Goal: Task Accomplishment & Management: Complete application form

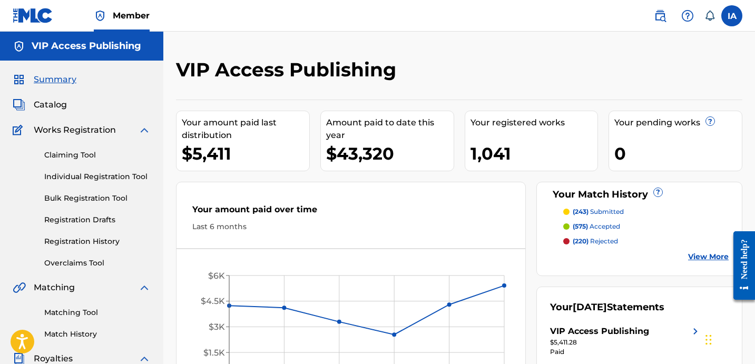
click at [127, 173] on link "Individual Registration Tool" at bounding box center [97, 176] width 106 height 11
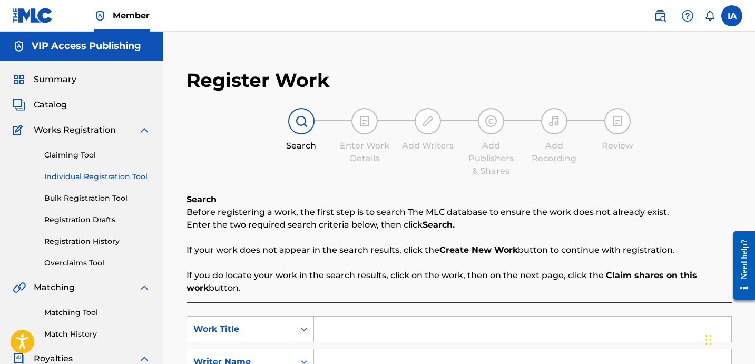
click at [281, 180] on div "Register Work Search Enter Work Details Add Writers Add Publishers & Shares Add…" at bounding box center [459, 277] width 566 height 439
click at [450, 318] on input "Search Form" at bounding box center [522, 329] width 417 height 25
paste input "RELATE FREESTYLE"
type input "RELATE FREESTYLE"
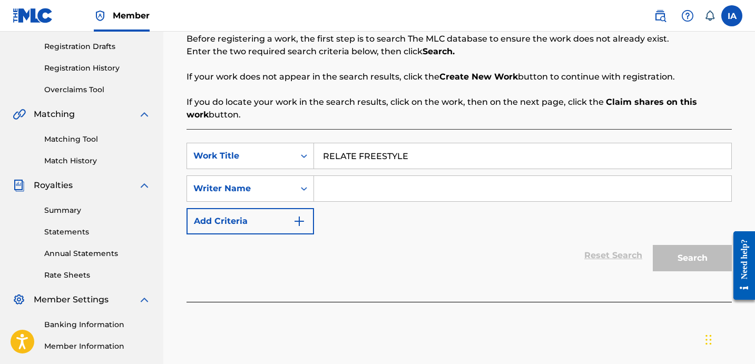
scroll to position [231, 0]
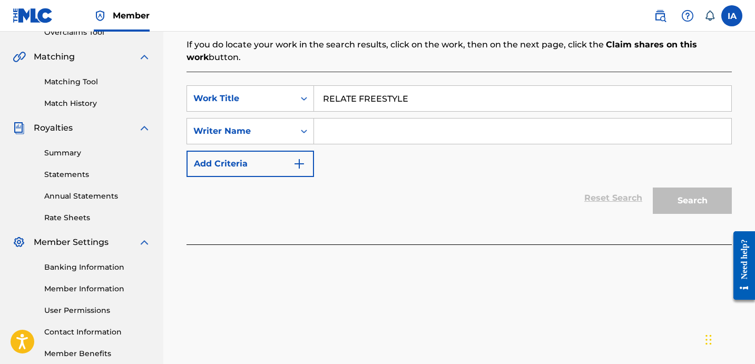
click at [468, 126] on input "Search Form" at bounding box center [522, 131] width 417 height 25
paste input "[PERSON_NAME] [PERSON_NAME]"
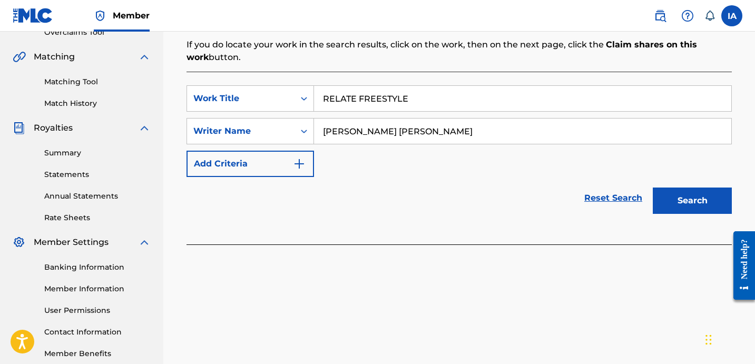
type input "[PERSON_NAME] [PERSON_NAME]"
click at [693, 199] on button "Search" at bounding box center [692, 201] width 79 height 26
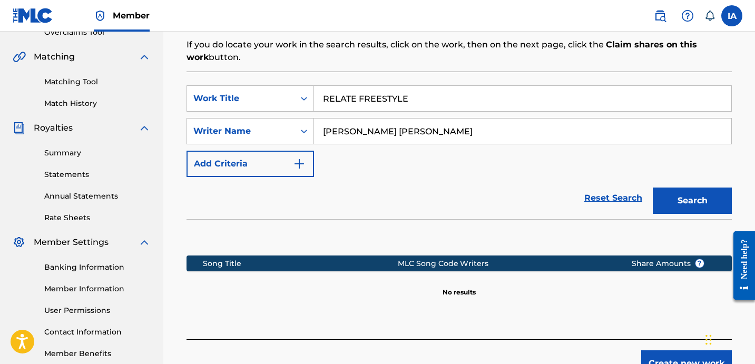
click at [478, 172] on div "SearchWithCriteriae28a527f-cec6-4b83-a1bb-094abc3300ae Work Title RELATE FREEST…" at bounding box center [458, 131] width 545 height 92
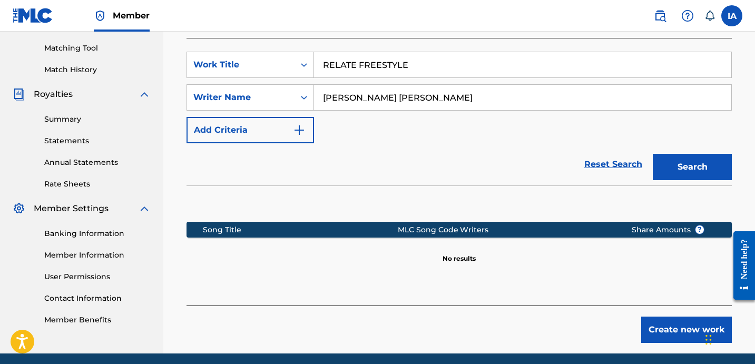
scroll to position [304, 0]
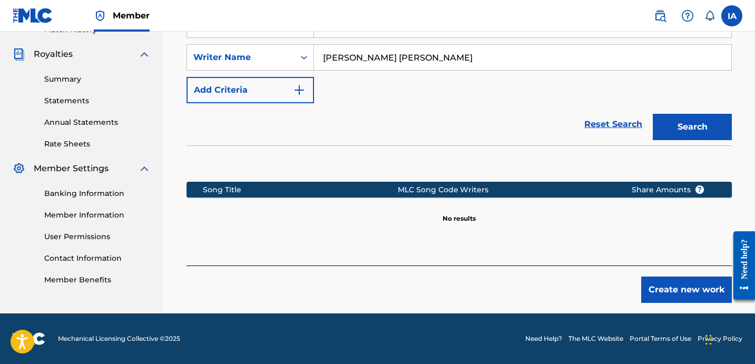
click at [693, 127] on button "Search" at bounding box center [692, 127] width 79 height 26
click at [504, 153] on section at bounding box center [458, 160] width 545 height 31
click at [652, 282] on button "Create new work" at bounding box center [686, 290] width 91 height 26
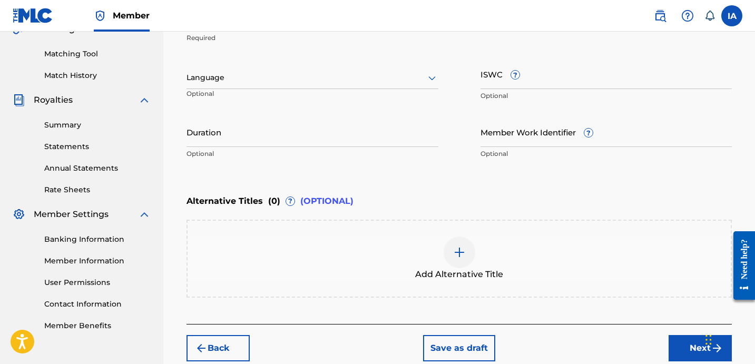
scroll to position [136, 0]
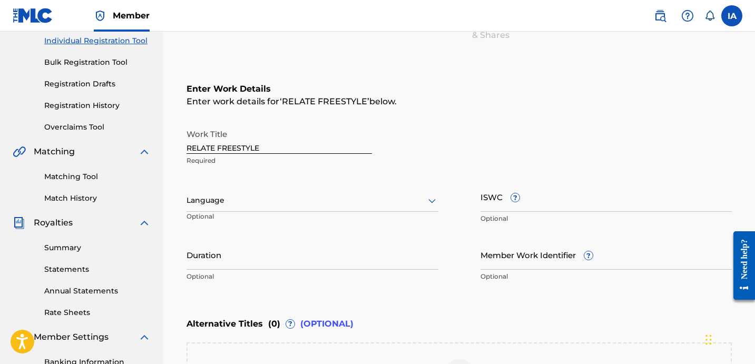
click at [285, 198] on div at bounding box center [312, 200] width 252 height 13
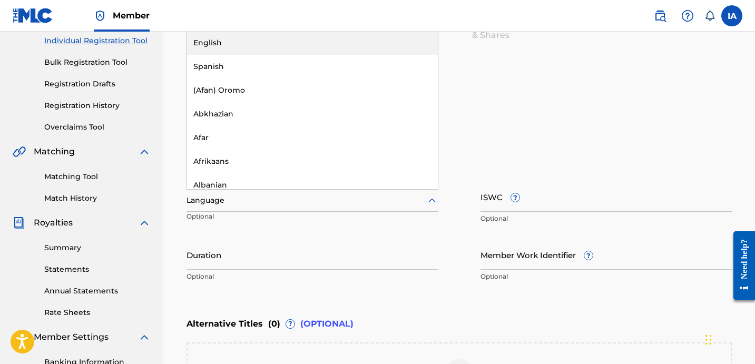
click at [347, 37] on div "English" at bounding box center [312, 43] width 251 height 24
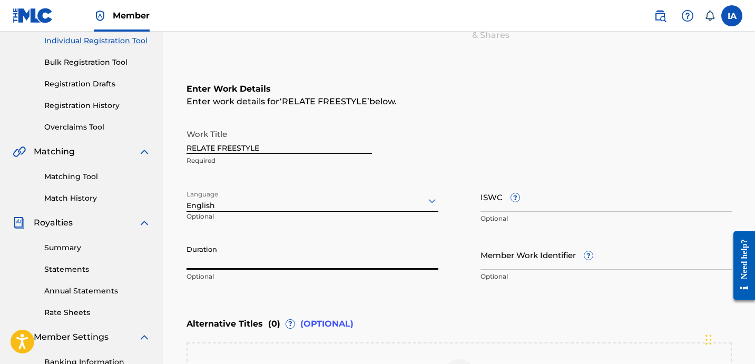
click at [259, 252] on input "Duration" at bounding box center [312, 255] width 252 height 30
drag, startPoint x: 194, startPoint y: 263, endPoint x: 215, endPoint y: 260, distance: 20.8
click at [215, 260] on input "01:37" at bounding box center [312, 255] width 252 height 30
type input "01:37"
click at [565, 139] on div "Work Title RELATE FREESTYLE Required" at bounding box center [458, 147] width 545 height 47
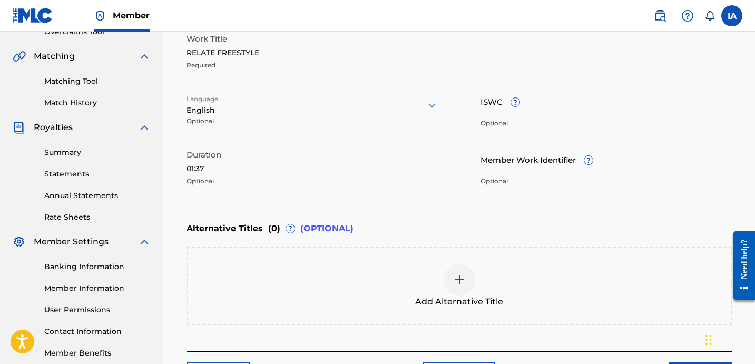
scroll to position [317, 0]
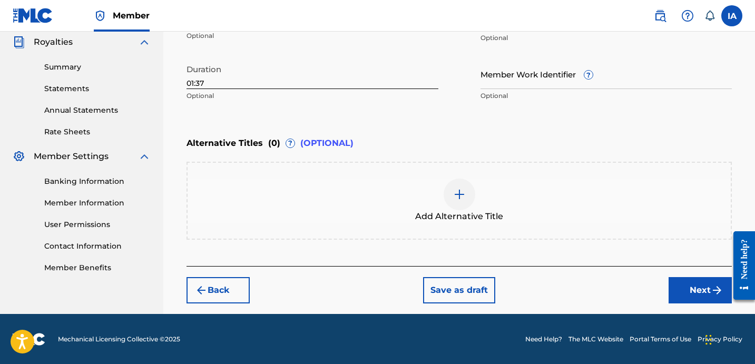
click at [691, 294] on button "Next" at bounding box center [700, 290] width 63 height 26
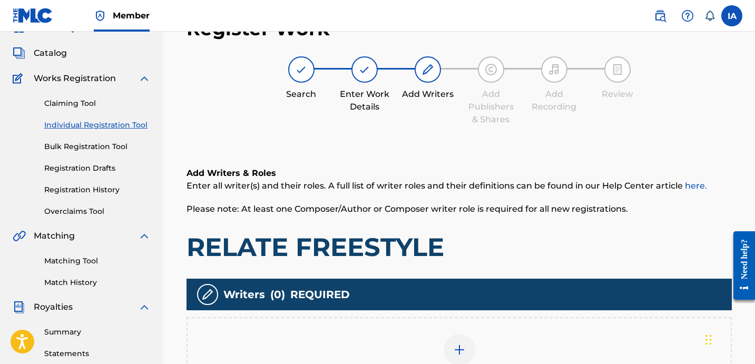
scroll to position [47, 0]
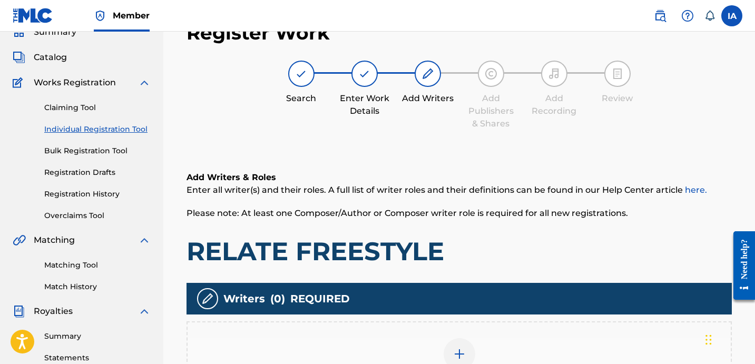
click at [448, 172] on h6 "Add Writers & Roles" at bounding box center [458, 177] width 545 height 13
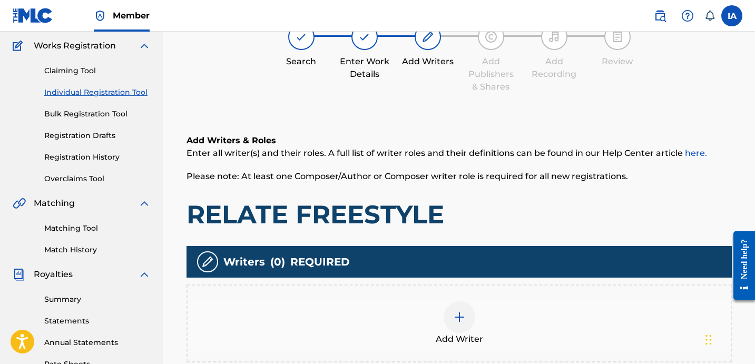
scroll to position [103, 0]
